Goal: Task Accomplishment & Management: Manage account settings

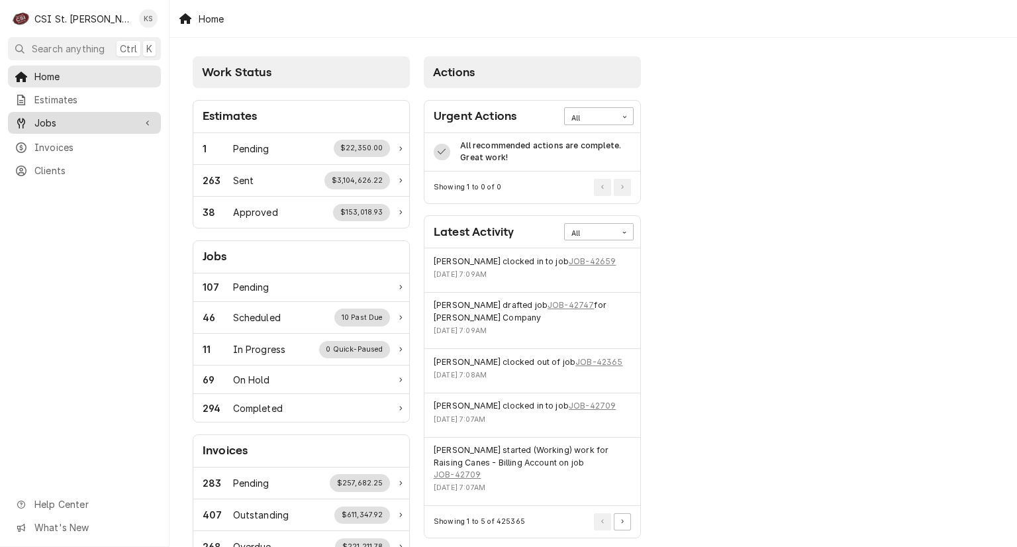
click at [50, 118] on span "Jobs" at bounding box center [84, 123] width 100 height 14
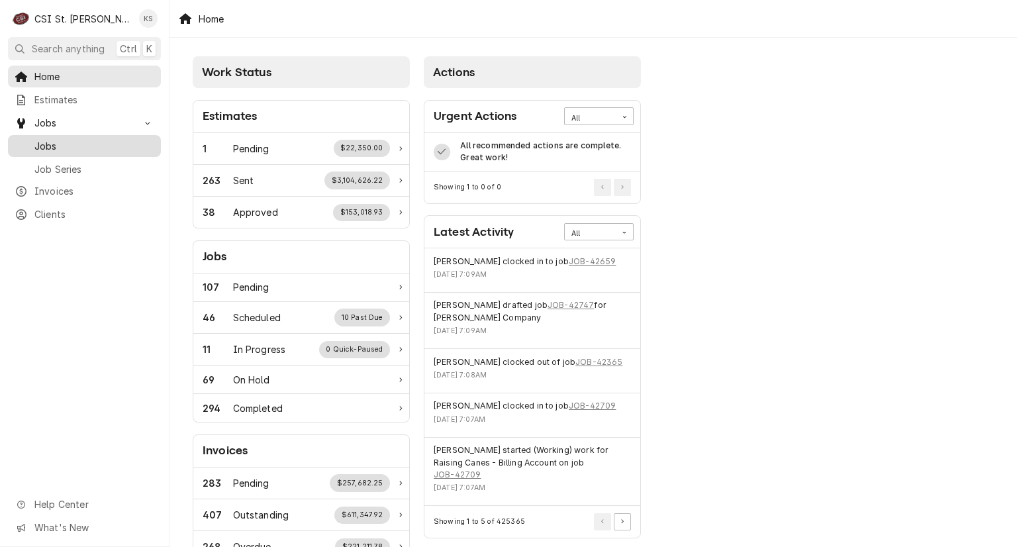
click at [49, 140] on span "Jobs" at bounding box center [94, 146] width 120 height 14
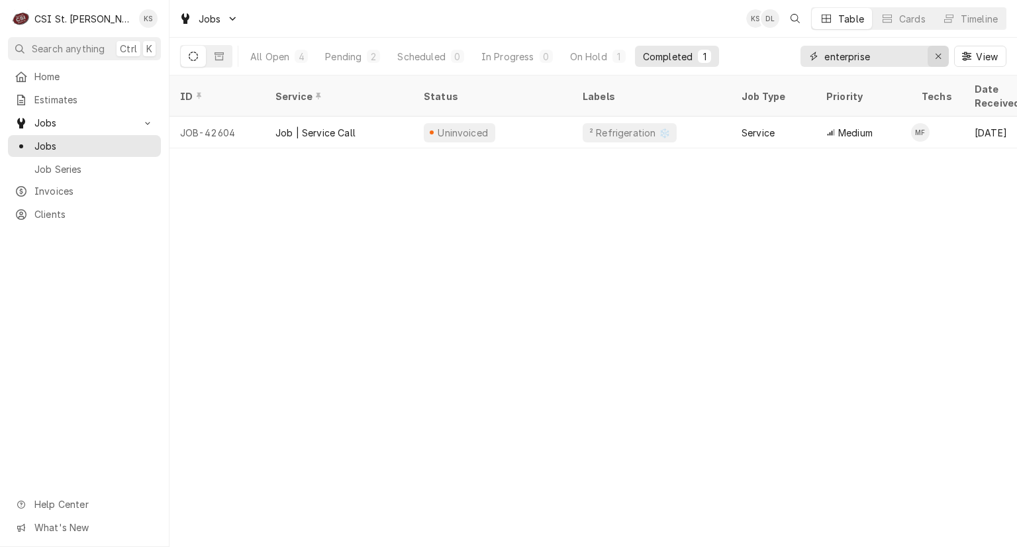
click at [938, 58] on icon "Erase input" at bounding box center [938, 56] width 7 height 9
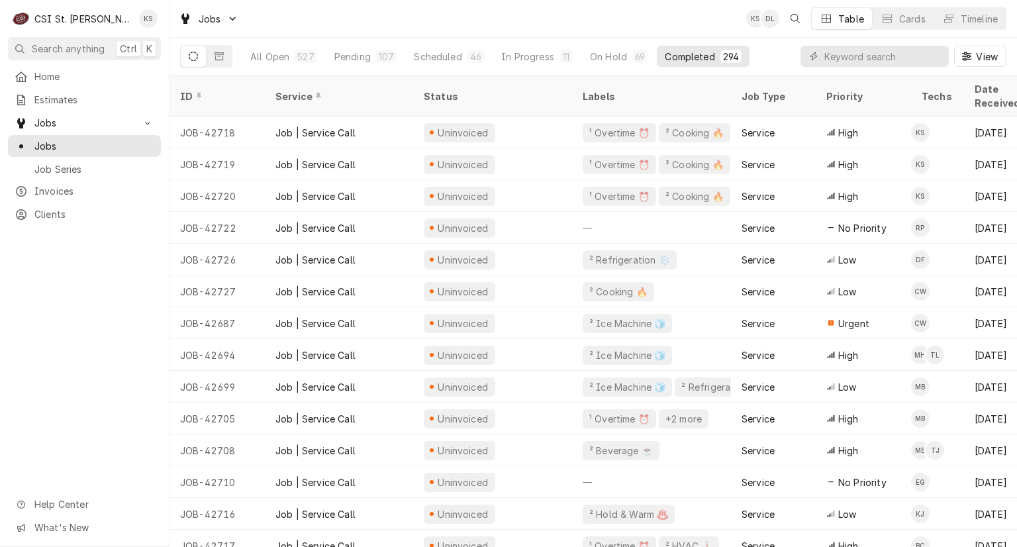
click at [822, 56] on div "Dynamic Content Wrapper" at bounding box center [874, 56] width 148 height 21
click at [833, 56] on input "Dynamic Content Wrapper" at bounding box center [883, 56] width 118 height 21
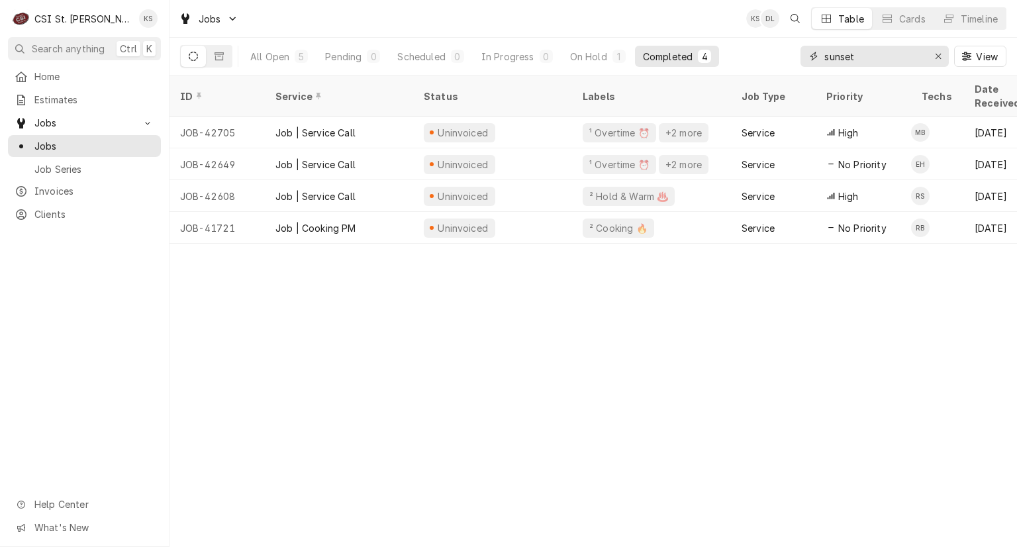
type input "sunset"
click at [598, 52] on div "On Hold" at bounding box center [588, 57] width 37 height 14
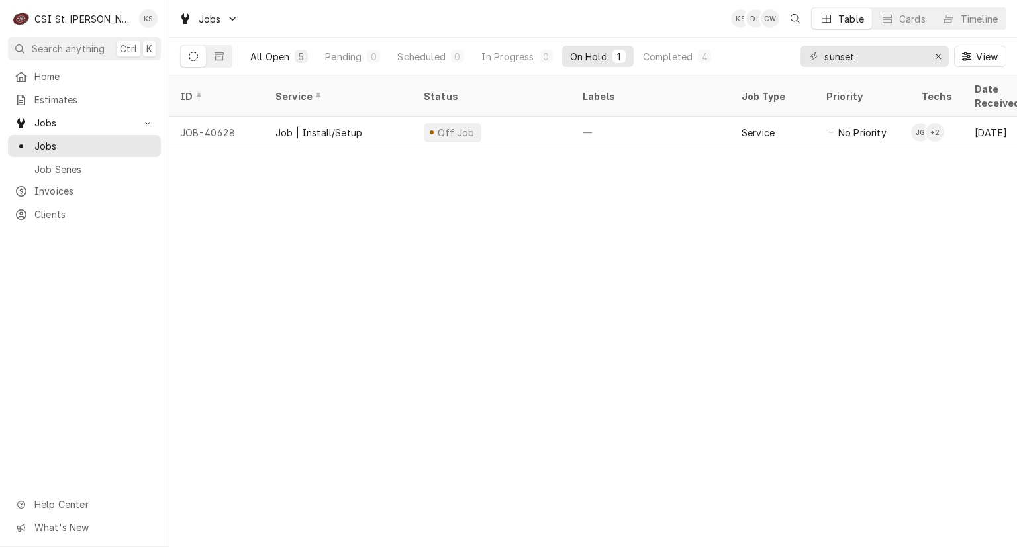
click at [276, 62] on div "All Open" at bounding box center [269, 57] width 39 height 14
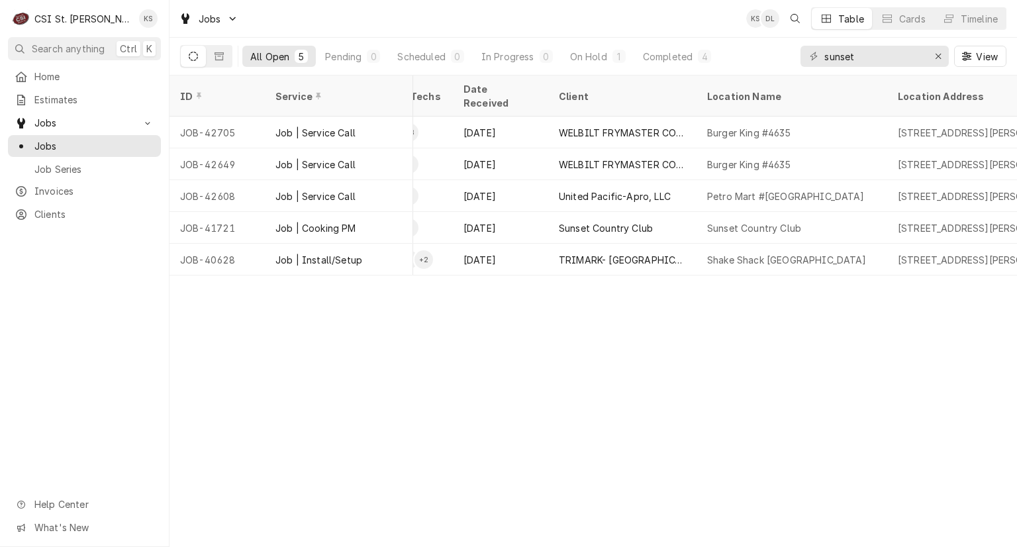
scroll to position [0, 640]
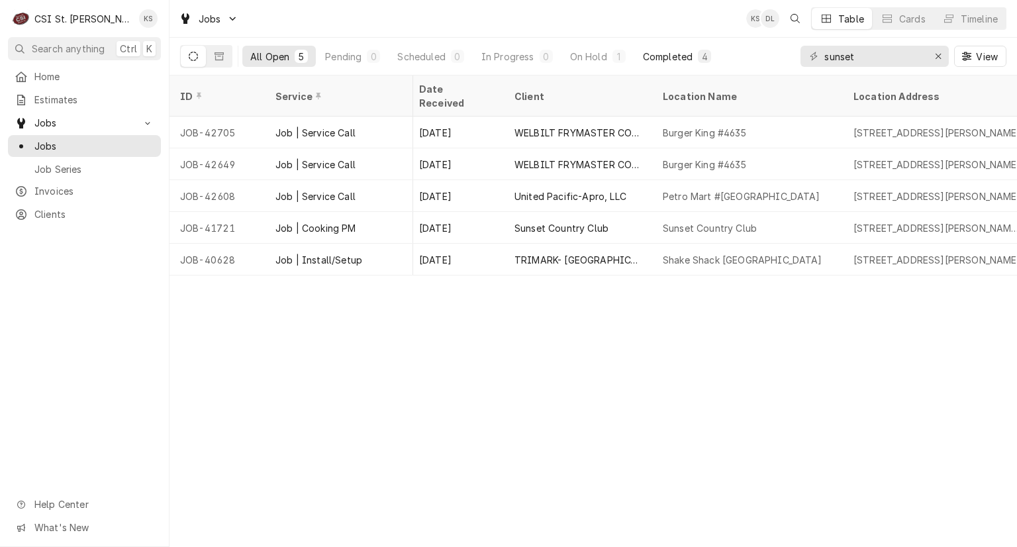
click at [669, 60] on div "Completed" at bounding box center [668, 57] width 50 height 14
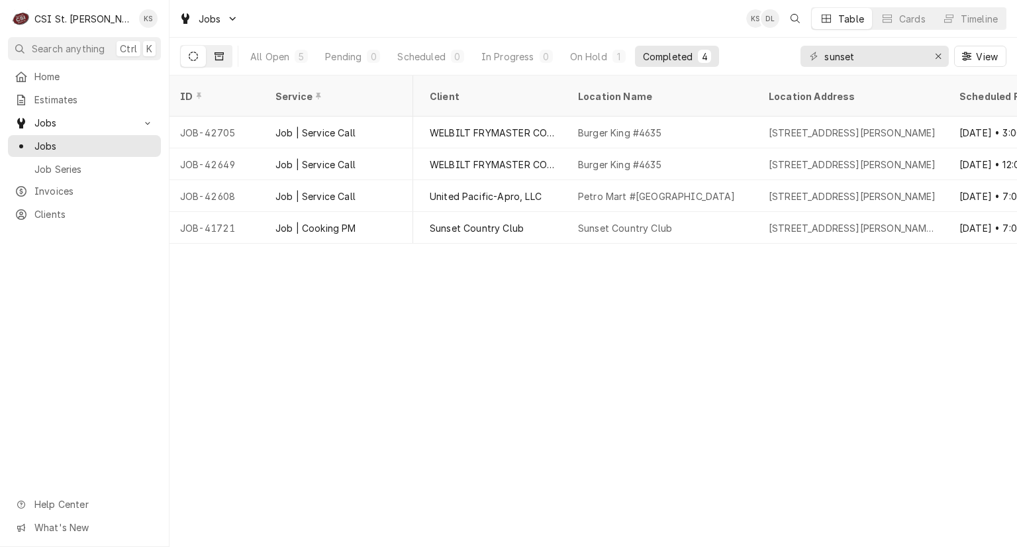
click at [220, 57] on icon "Dynamic Content Wrapper" at bounding box center [218, 56] width 9 height 9
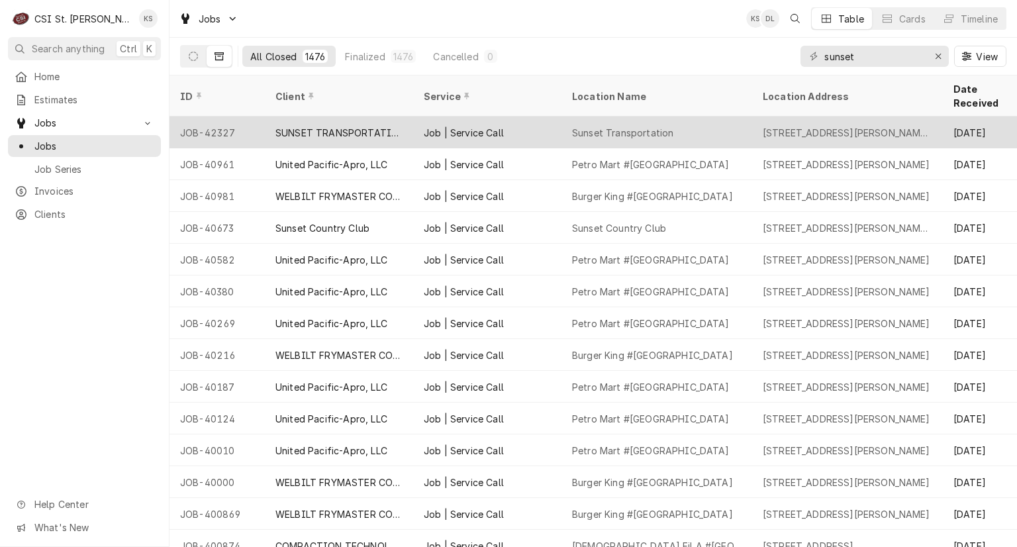
click at [555, 119] on div "Job | Service Call" at bounding box center [487, 132] width 148 height 32
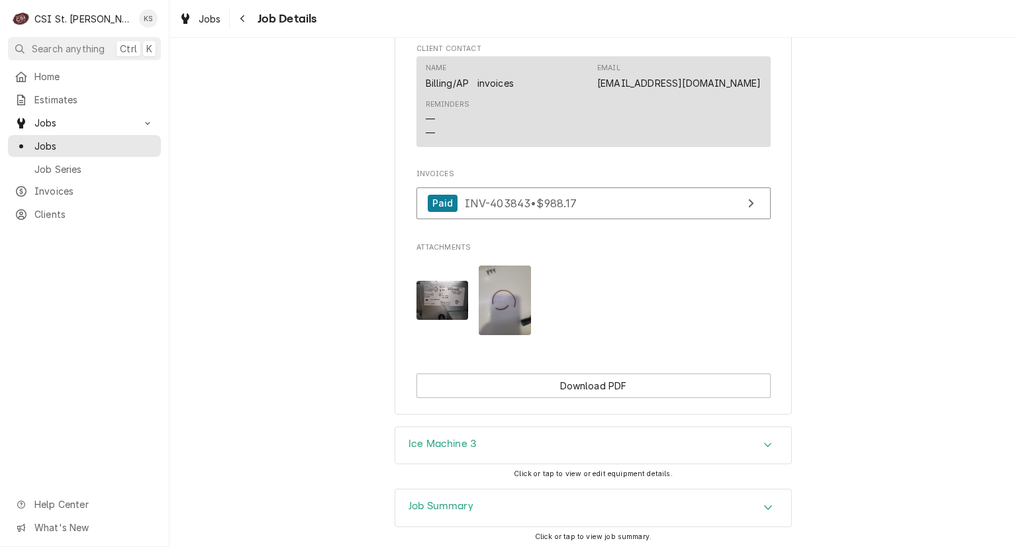
scroll to position [1456, 0]
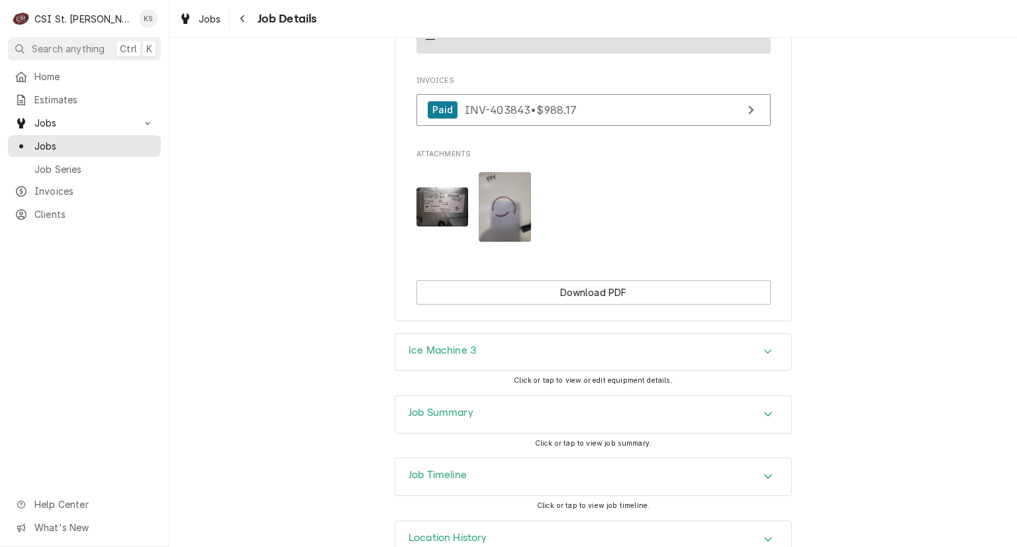
click at [436, 224] on img "Attachments" at bounding box center [442, 206] width 52 height 39
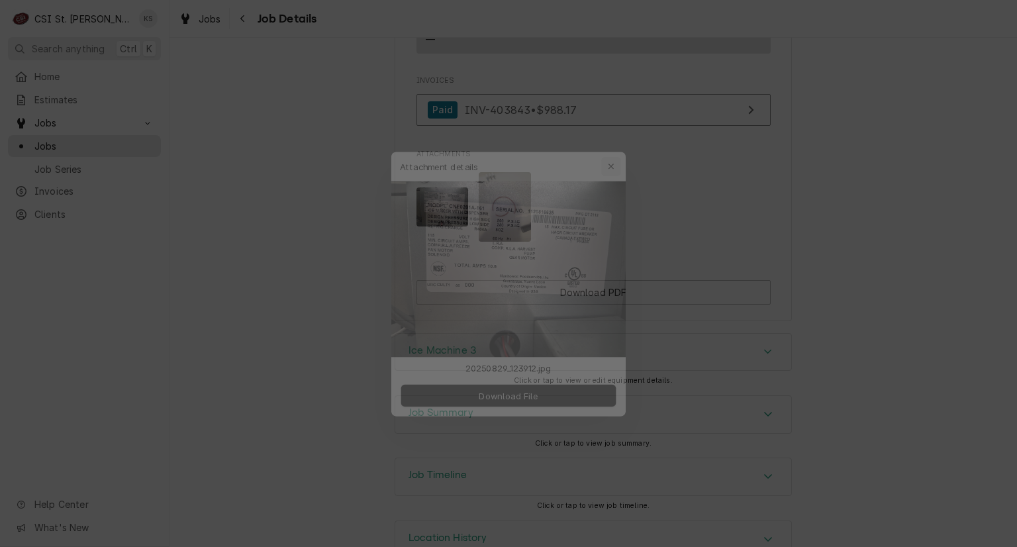
click at [615, 146] on div "button" at bounding box center [619, 146] width 13 height 13
